Goal: Task Accomplishment & Management: Manage account settings

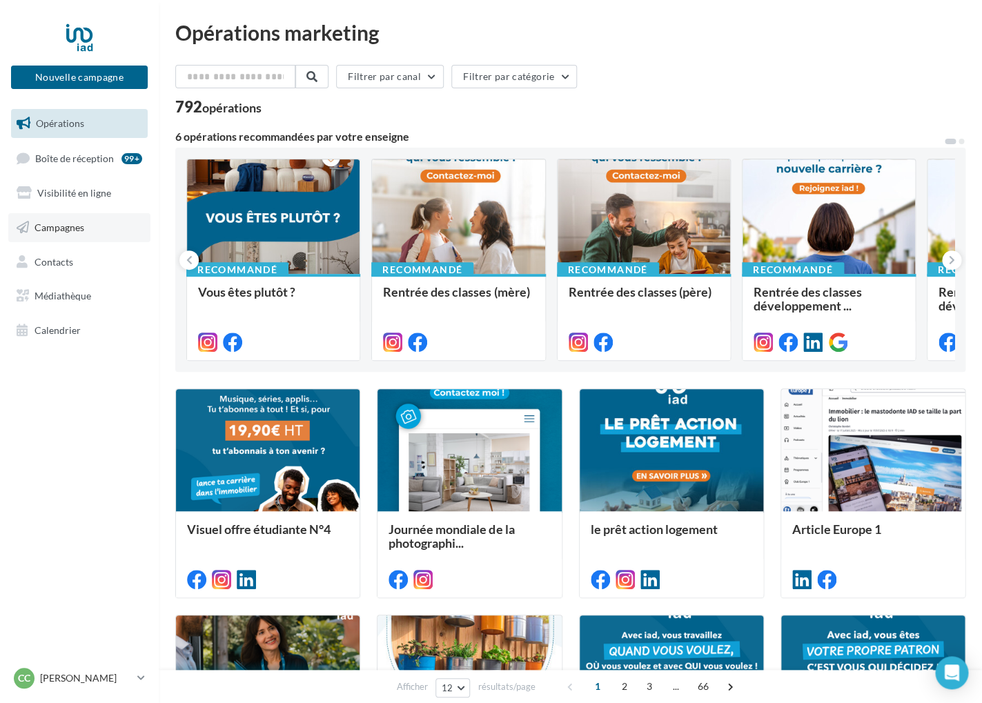
click at [63, 230] on span "Campagnes" at bounding box center [60, 228] width 50 height 12
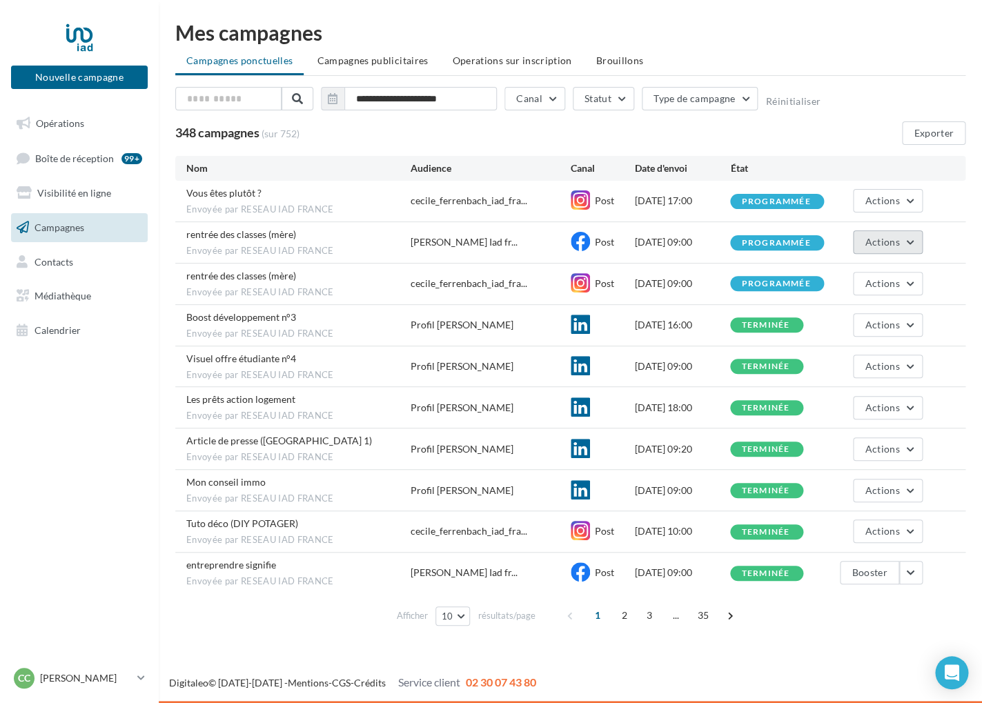
click at [885, 244] on span "Actions" at bounding box center [882, 242] width 35 height 12
click at [837, 280] on button "Voir les résultats" at bounding box center [854, 275] width 138 height 36
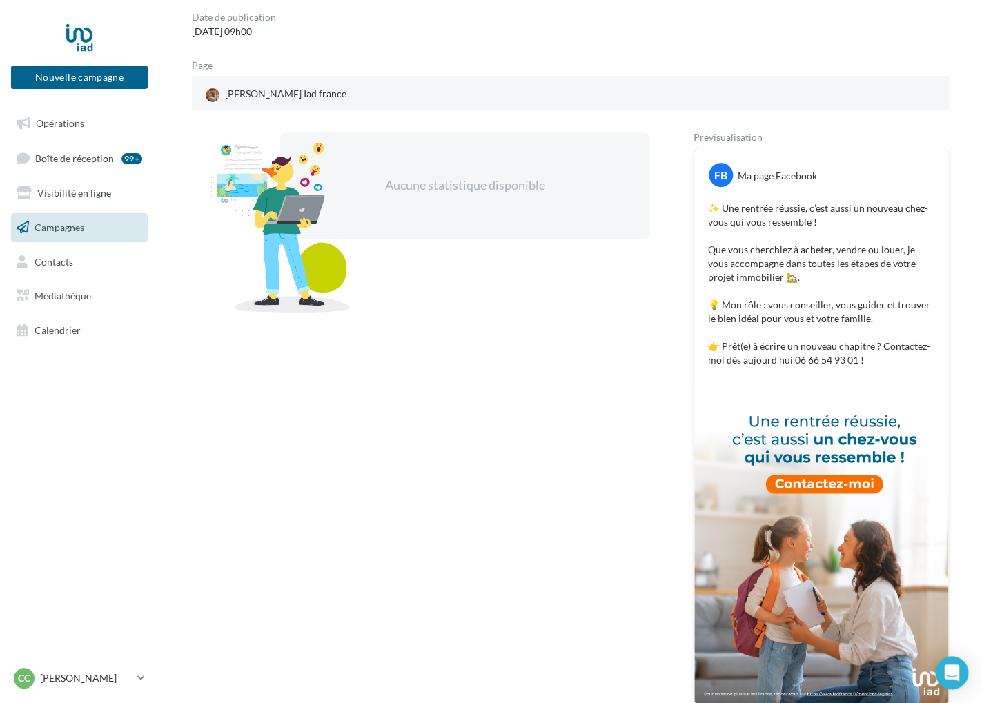
scroll to position [218, 0]
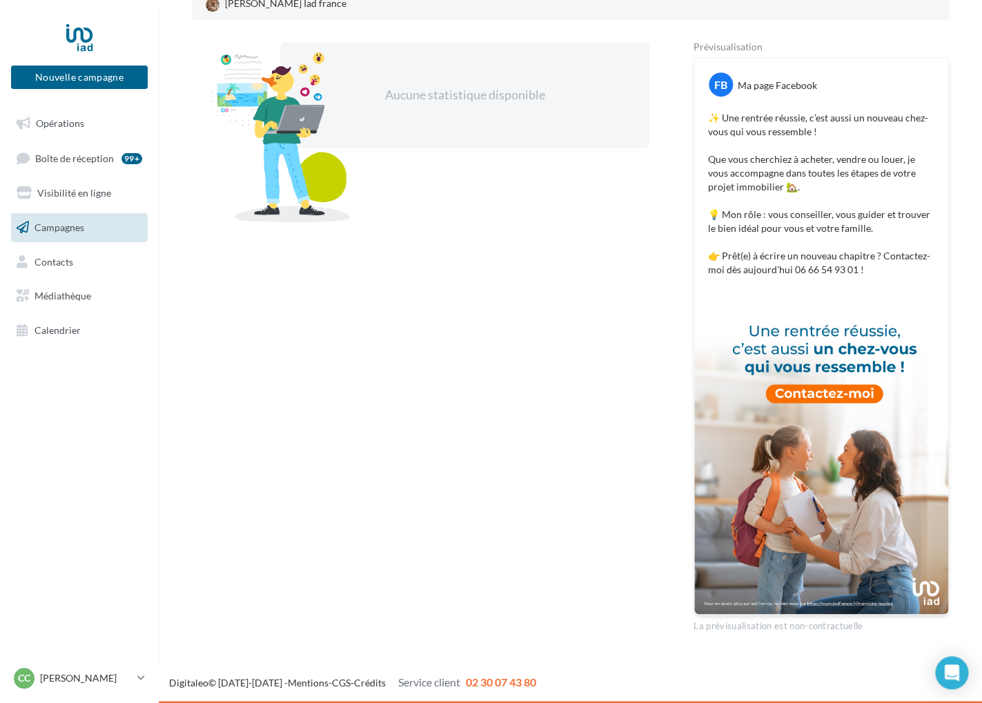
click at [93, 228] on link "Campagnes" at bounding box center [79, 227] width 142 height 29
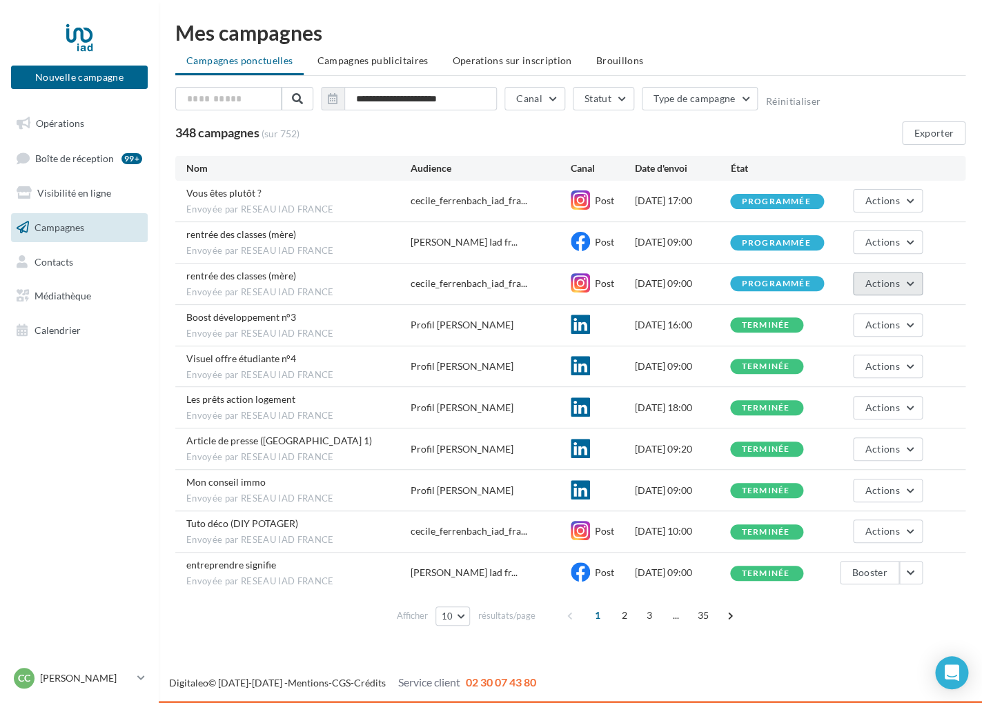
click at [891, 286] on span "Actions" at bounding box center [882, 283] width 35 height 12
click at [847, 314] on button "Voir les résultats" at bounding box center [854, 316] width 138 height 36
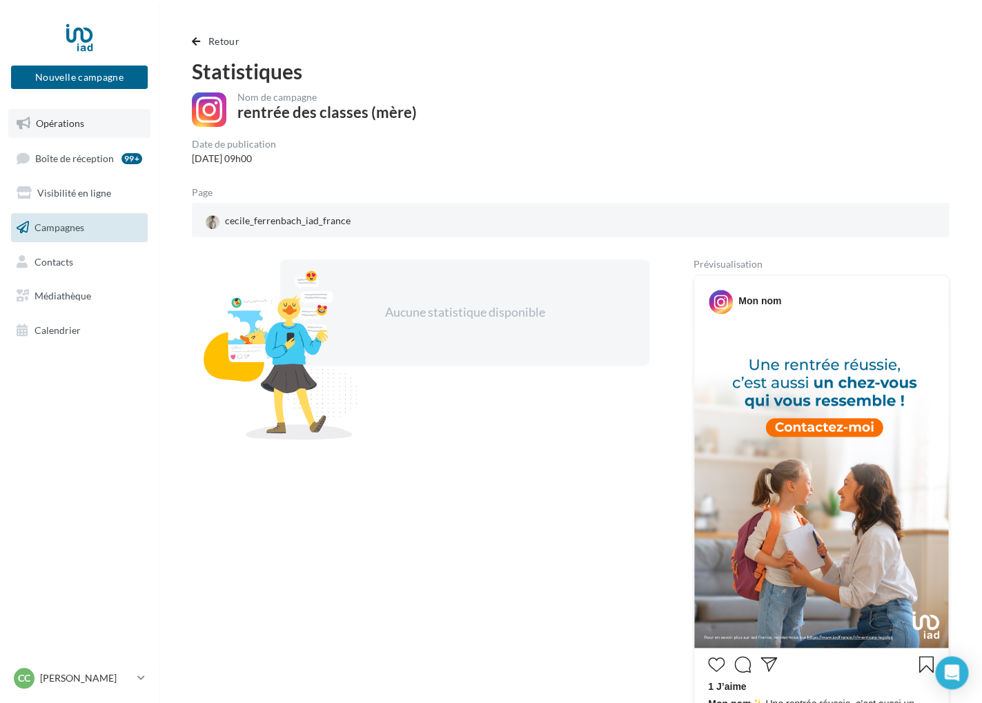
click at [75, 122] on span "Opérations" at bounding box center [60, 123] width 48 height 12
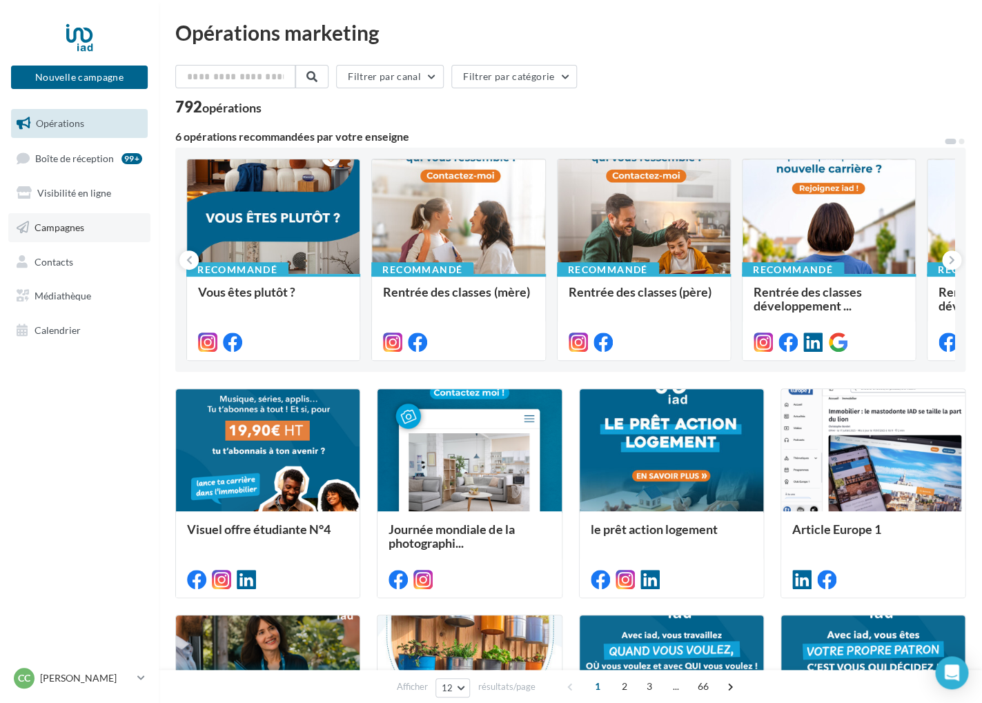
click at [75, 228] on span "Campagnes" at bounding box center [60, 228] width 50 height 12
